Goal: Transaction & Acquisition: Purchase product/service

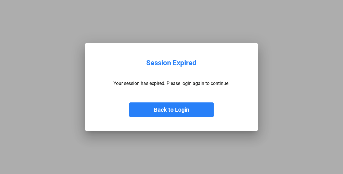
click at [196, 107] on button "Back to Login" at bounding box center [171, 109] width 85 height 15
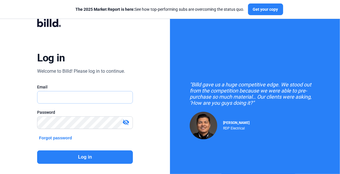
type input "[EMAIL_ADDRESS][DOMAIN_NAME]"
click at [113, 152] on button "Log in" at bounding box center [85, 156] width 96 height 13
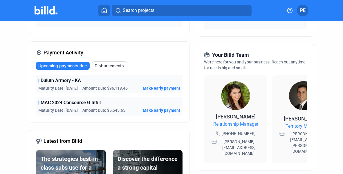
scroll to position [116, 0]
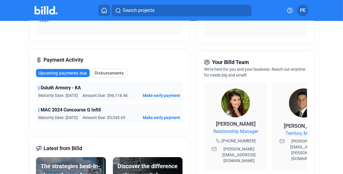
click at [152, 116] on span "Make early payment" at bounding box center [161, 117] width 37 height 6
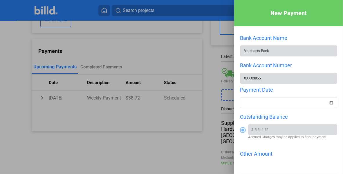
click at [204, 52] on div at bounding box center [171, 87] width 343 height 174
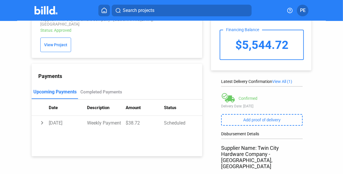
scroll to position [0, 0]
